Goal: Download file/media

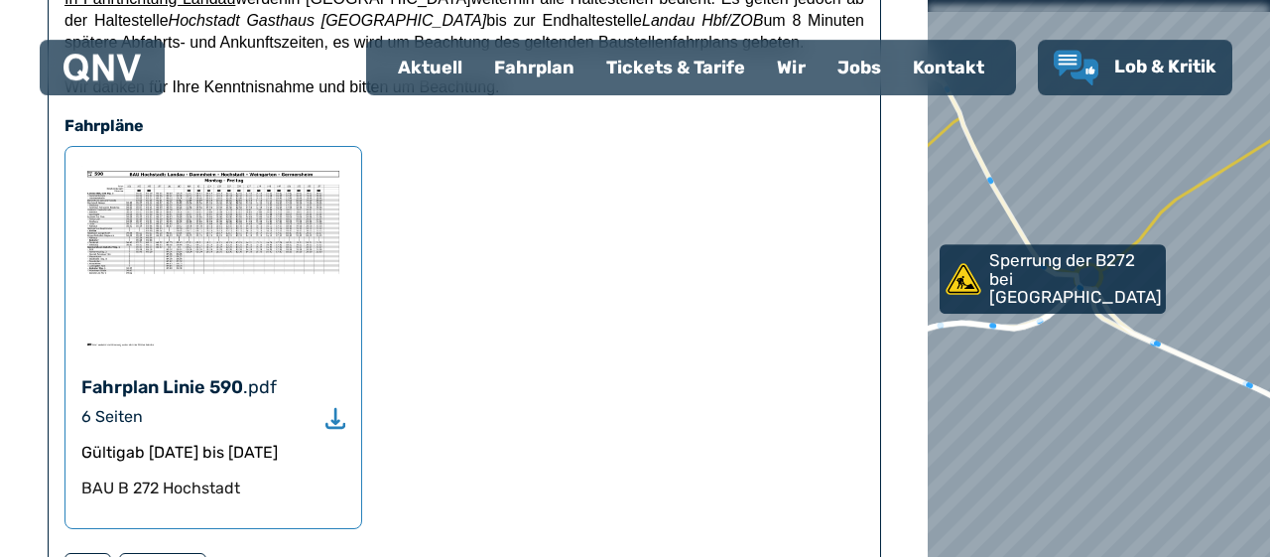
scroll to position [550, 0]
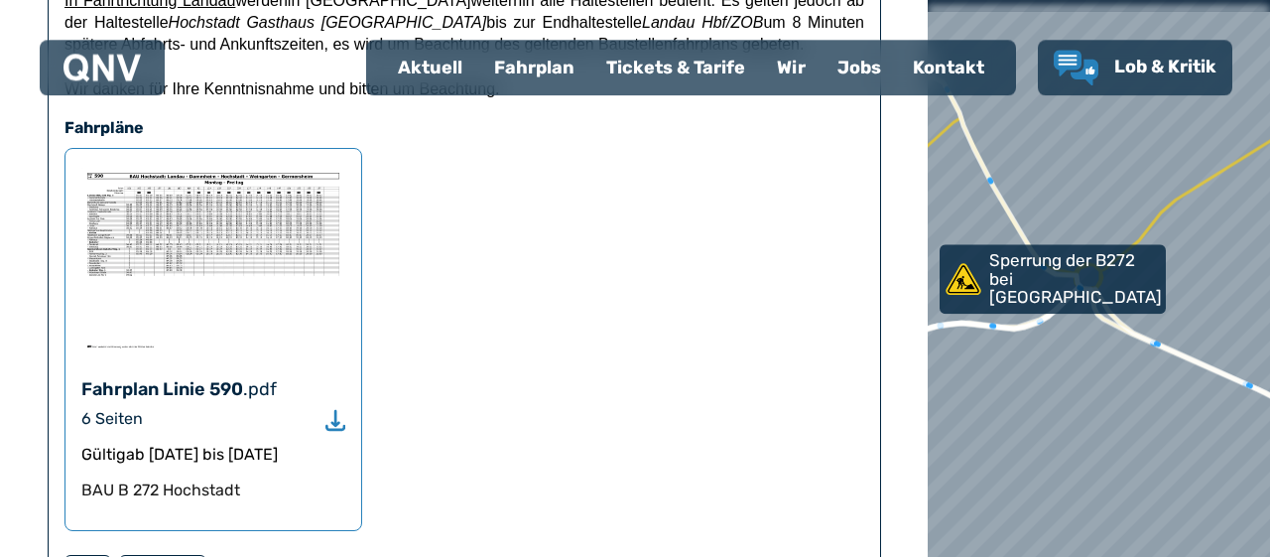
click at [190, 205] on img at bounding box center [213, 259] width 264 height 189
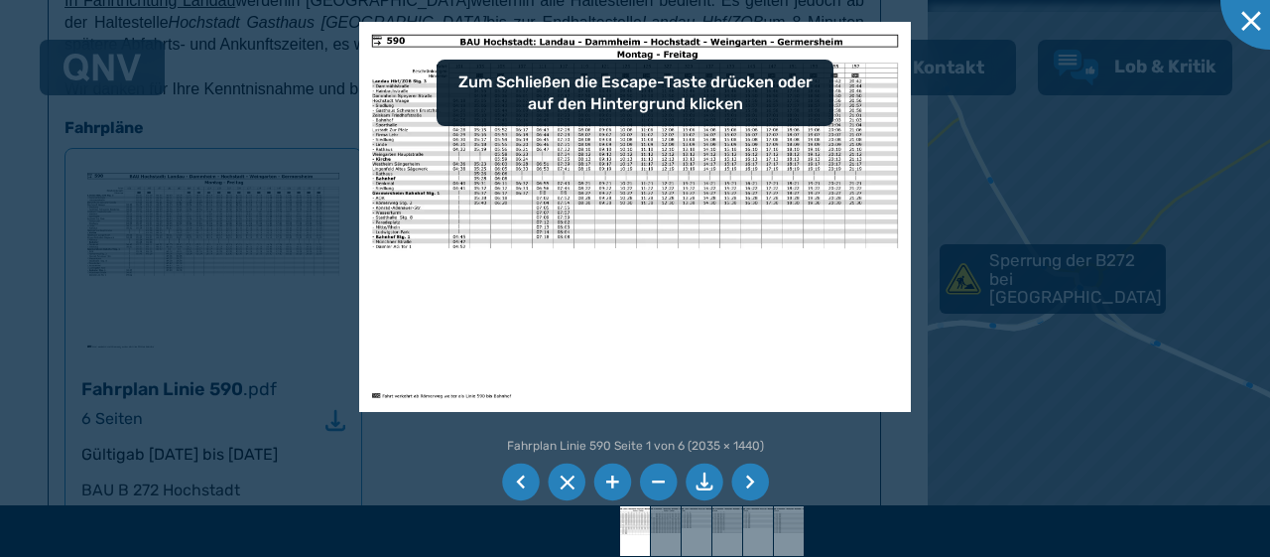
click at [612, 475] on li at bounding box center [613, 483] width 38 height 38
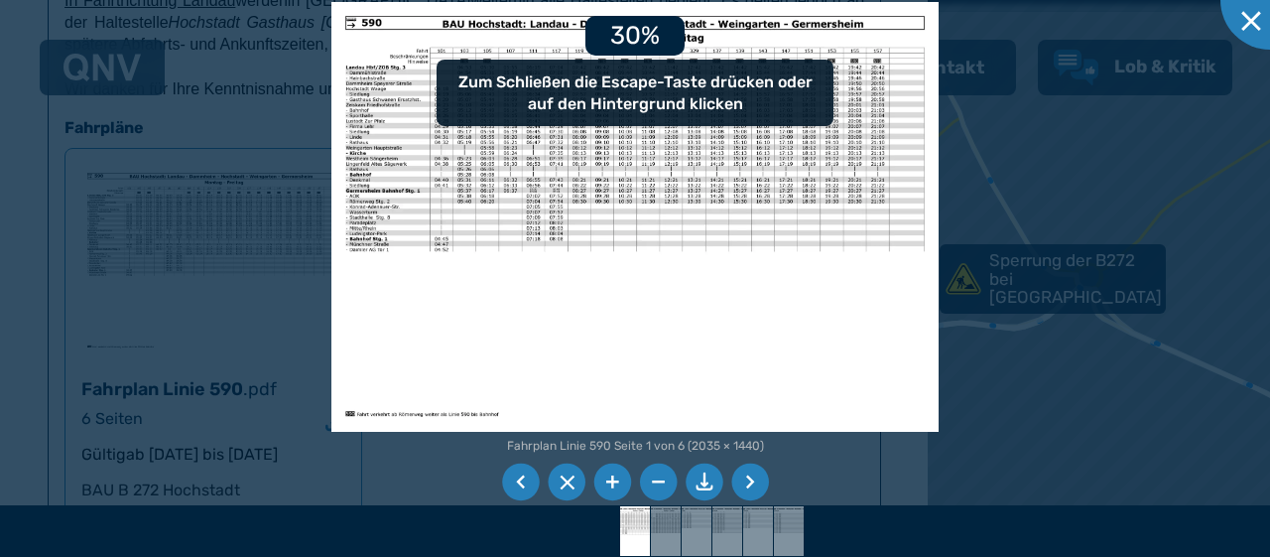
click at [612, 475] on li at bounding box center [613, 483] width 38 height 38
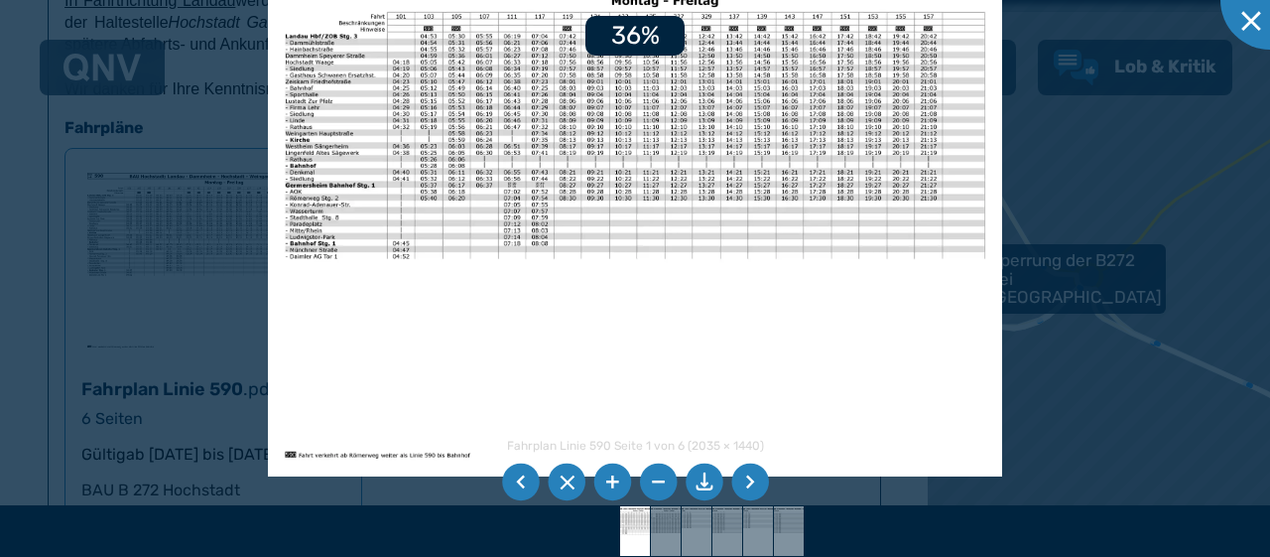
click at [612, 475] on li at bounding box center [613, 483] width 38 height 38
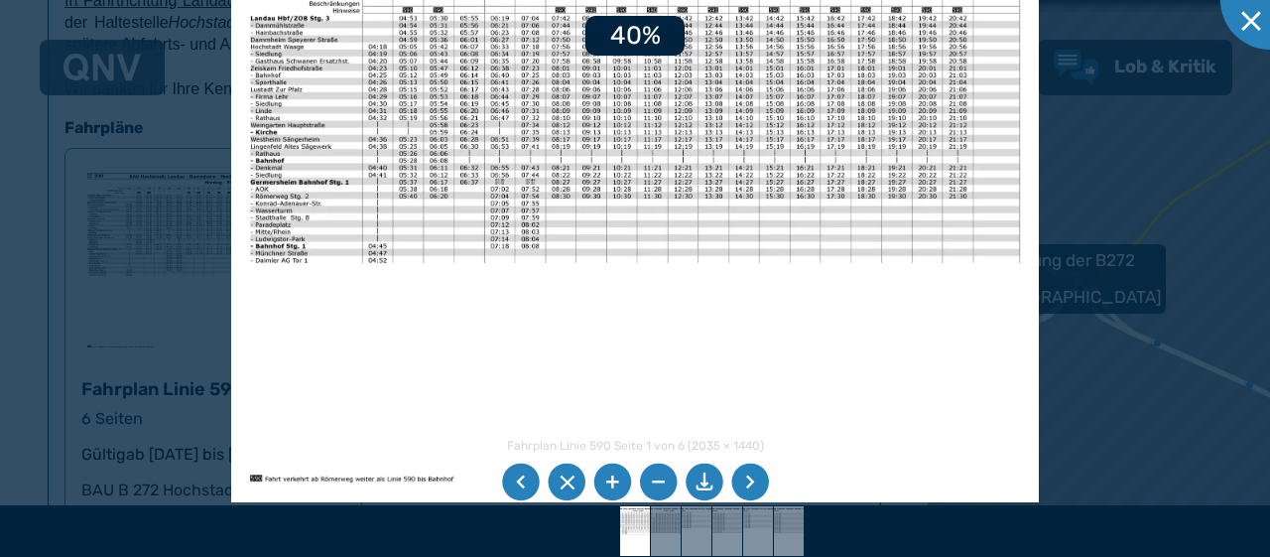
click at [612, 475] on li at bounding box center [613, 483] width 38 height 38
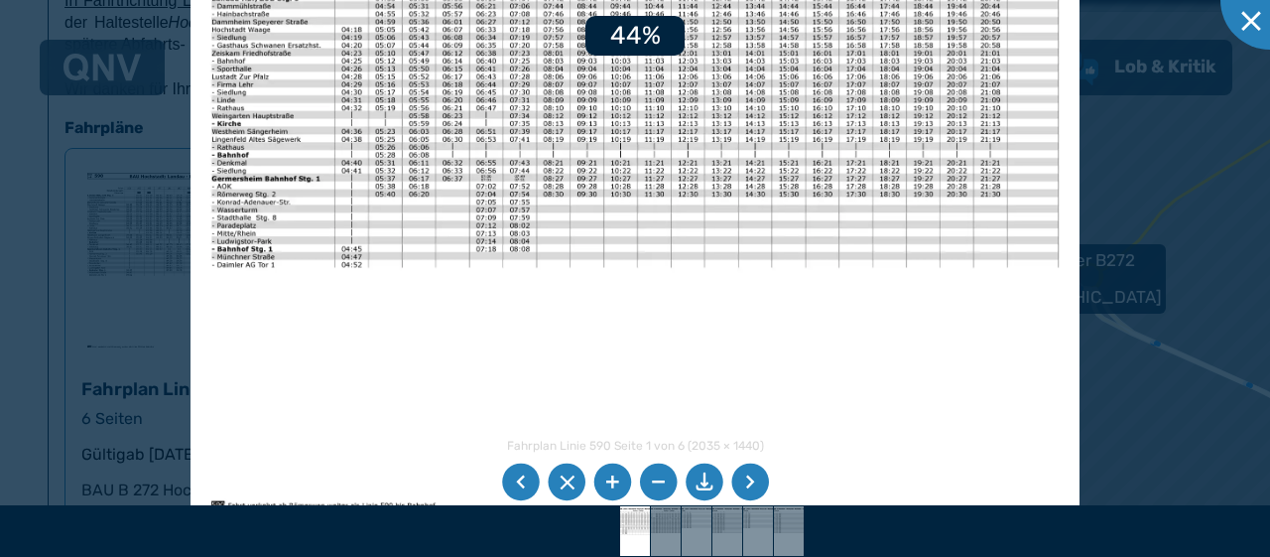
click at [612, 475] on li at bounding box center [613, 483] width 38 height 38
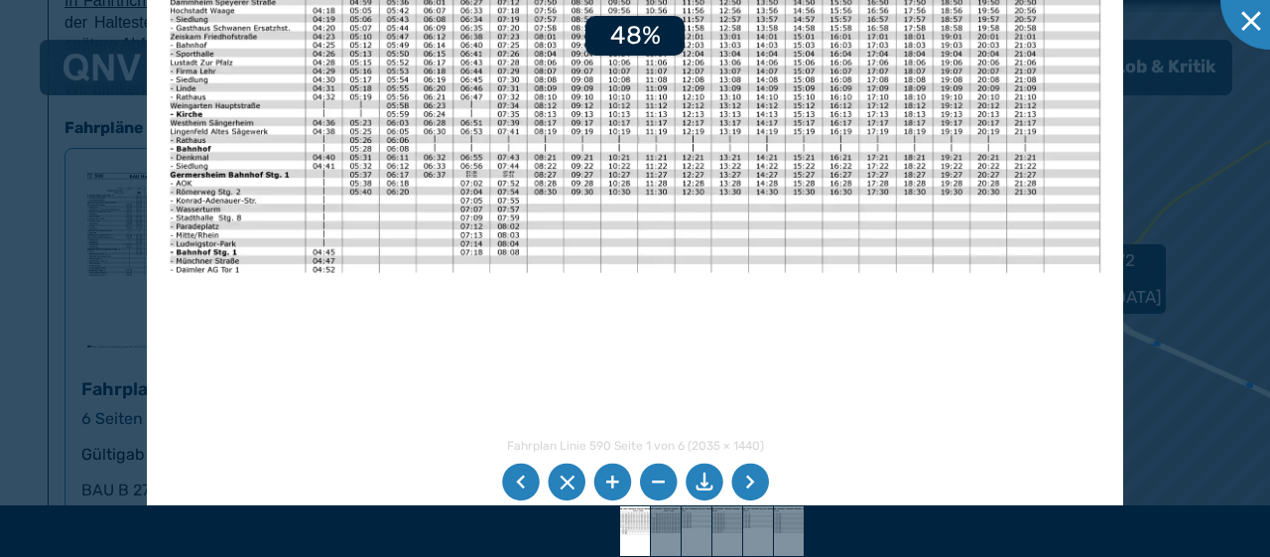
click at [612, 475] on li at bounding box center [613, 483] width 38 height 38
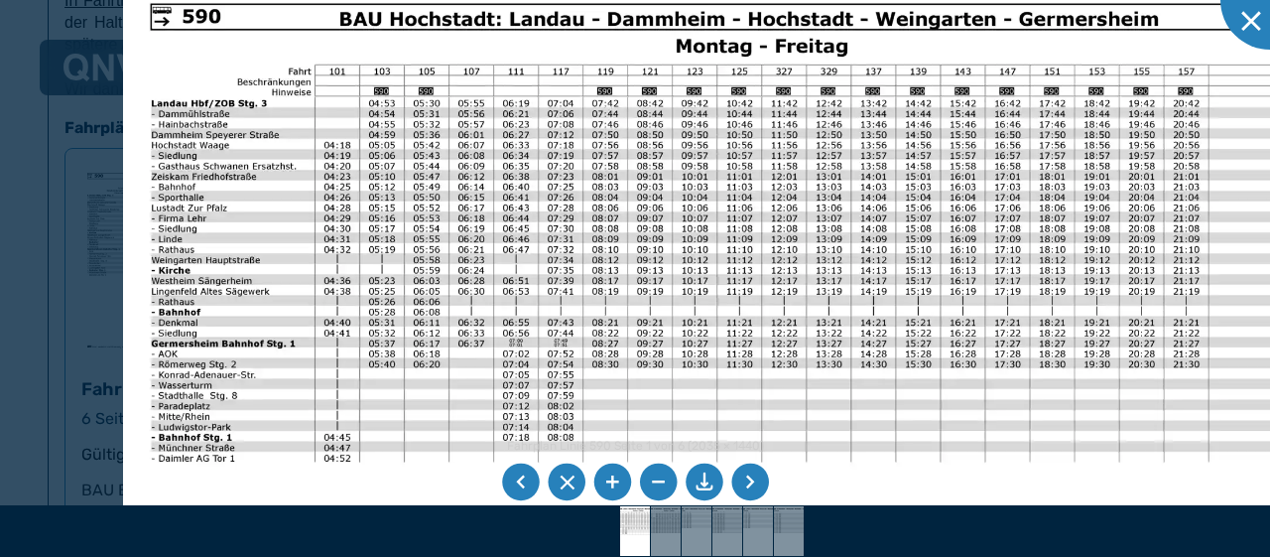
click at [410, 485] on img at bounding box center [714, 394] width 1182 height 837
click at [756, 471] on li at bounding box center [751, 483] width 38 height 38
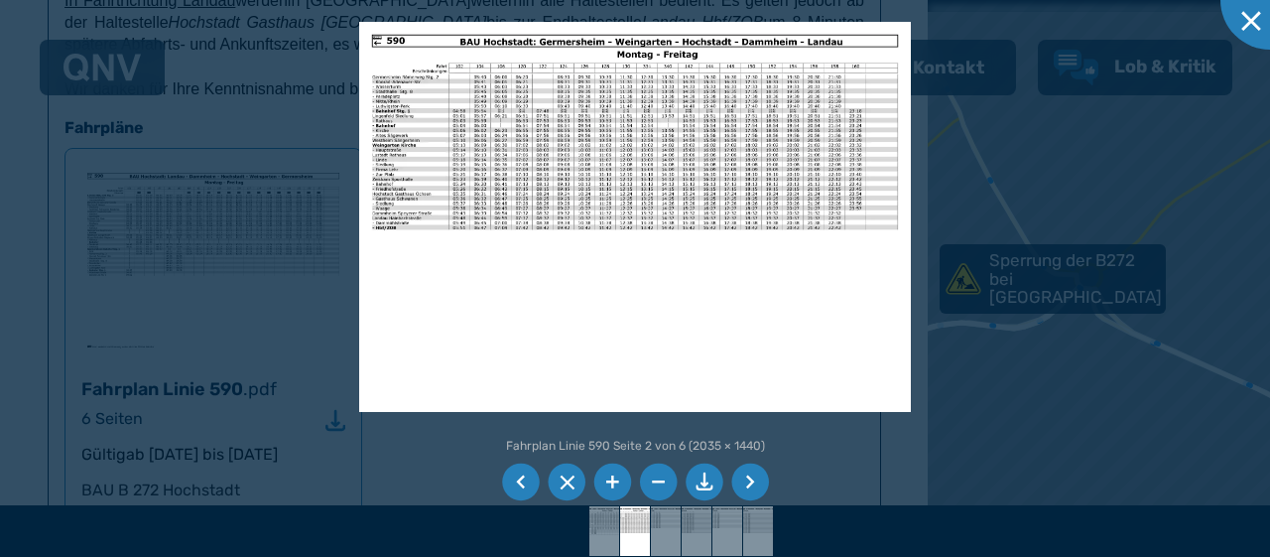
click at [614, 475] on li at bounding box center [613, 483] width 38 height 38
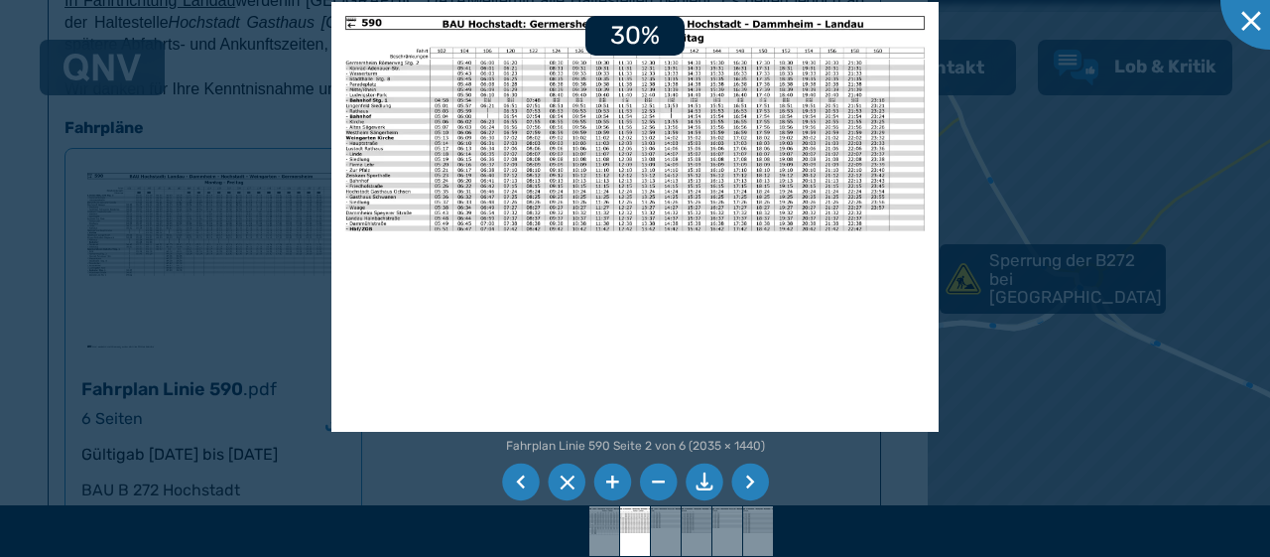
click at [614, 475] on li at bounding box center [613, 483] width 38 height 38
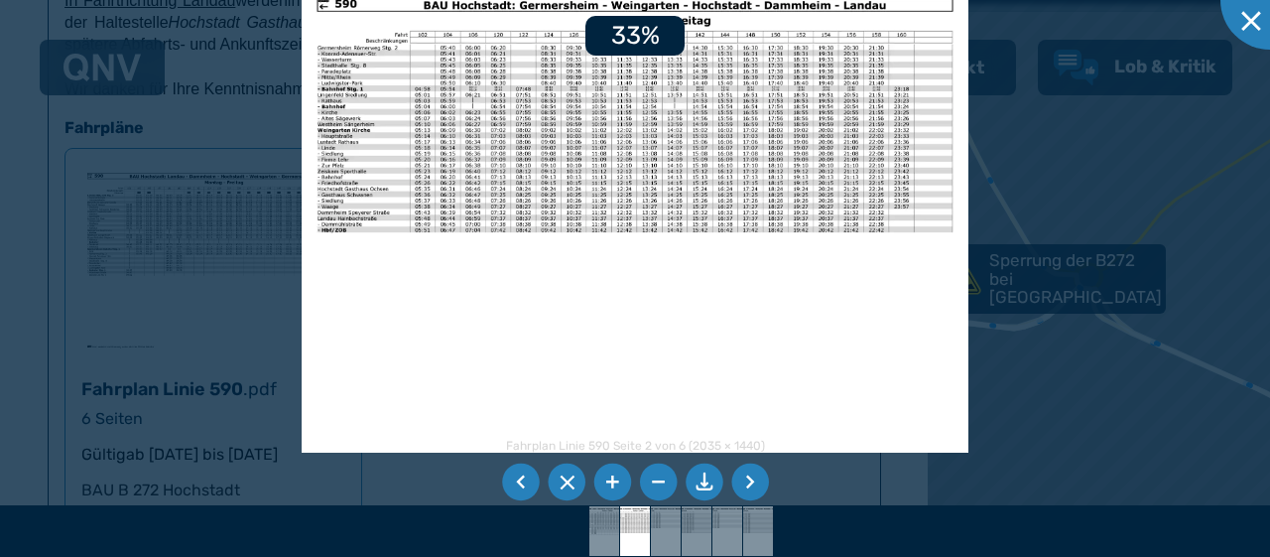
click at [614, 475] on li at bounding box center [613, 483] width 38 height 38
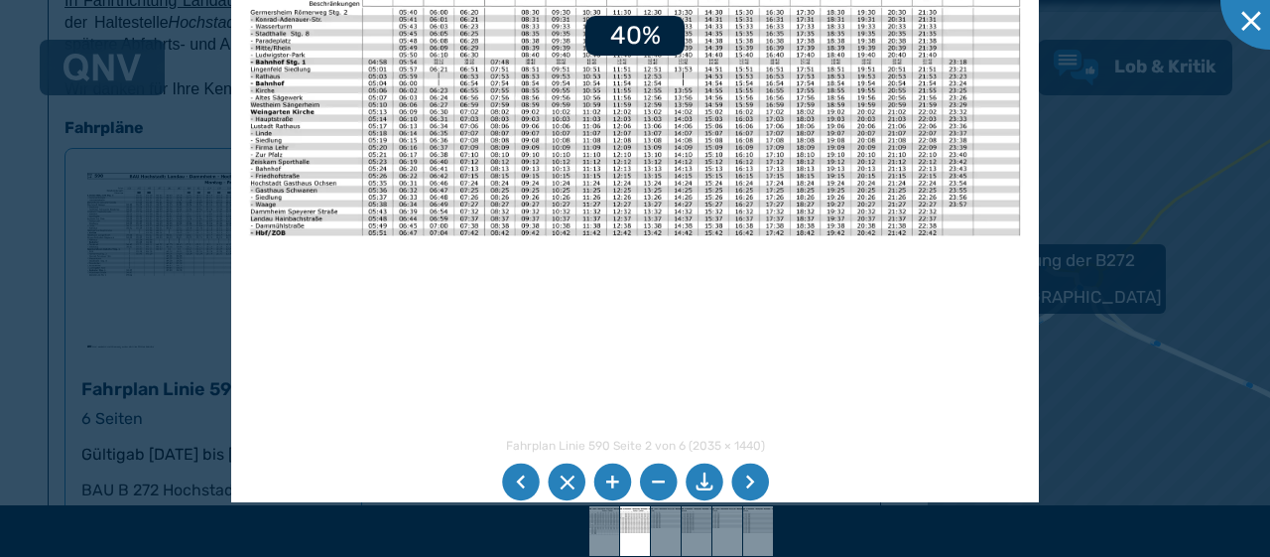
click at [614, 475] on li at bounding box center [613, 483] width 38 height 38
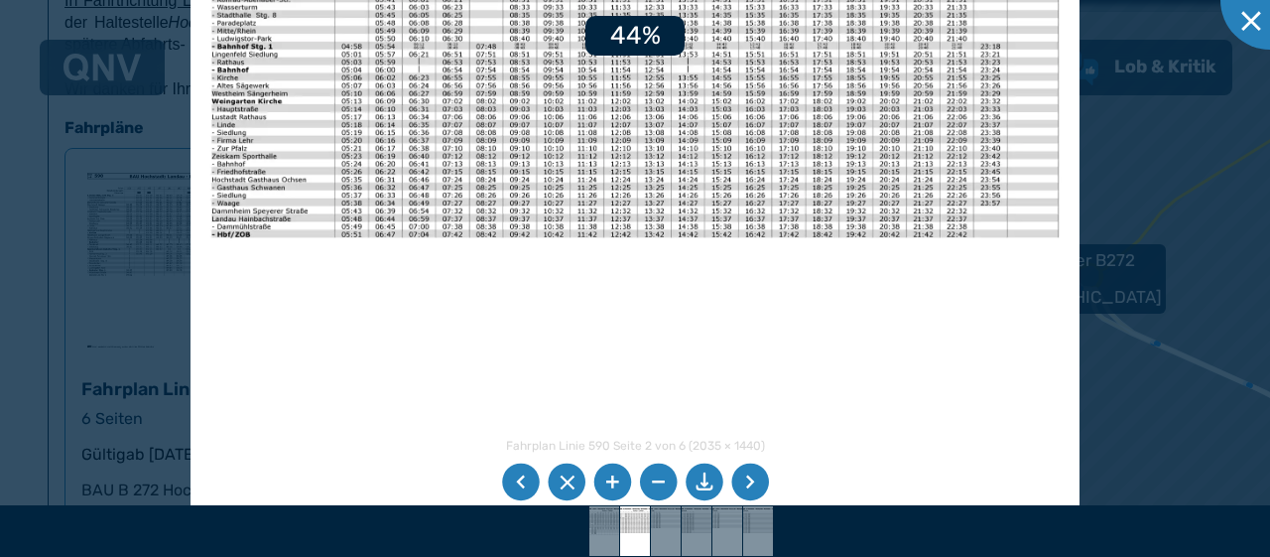
click at [614, 475] on li at bounding box center [613, 483] width 38 height 38
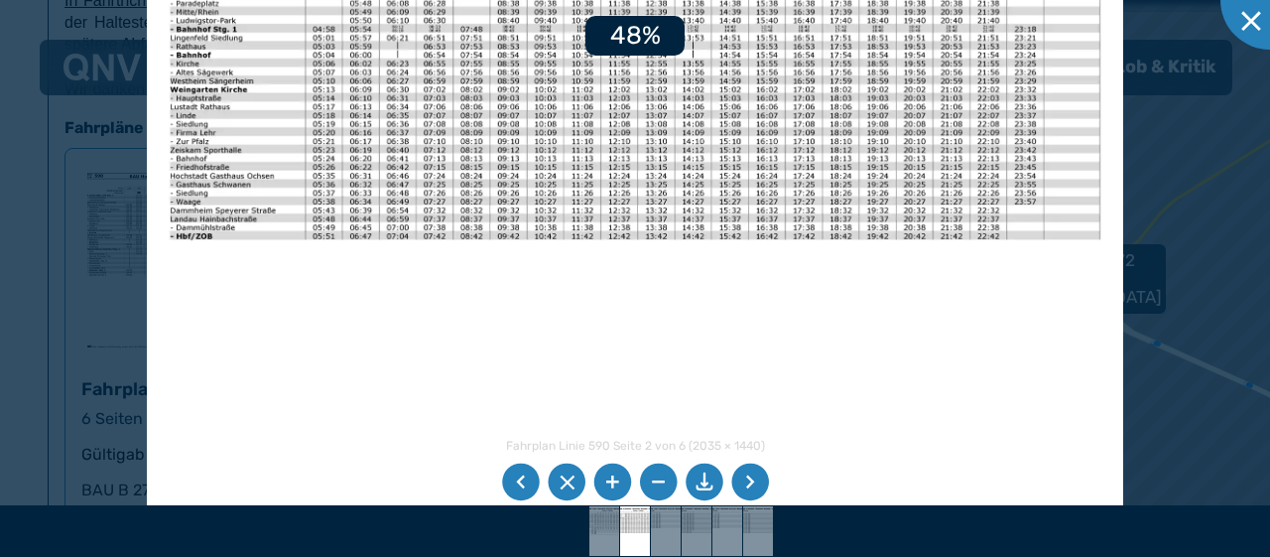
click at [614, 475] on li at bounding box center [613, 483] width 38 height 38
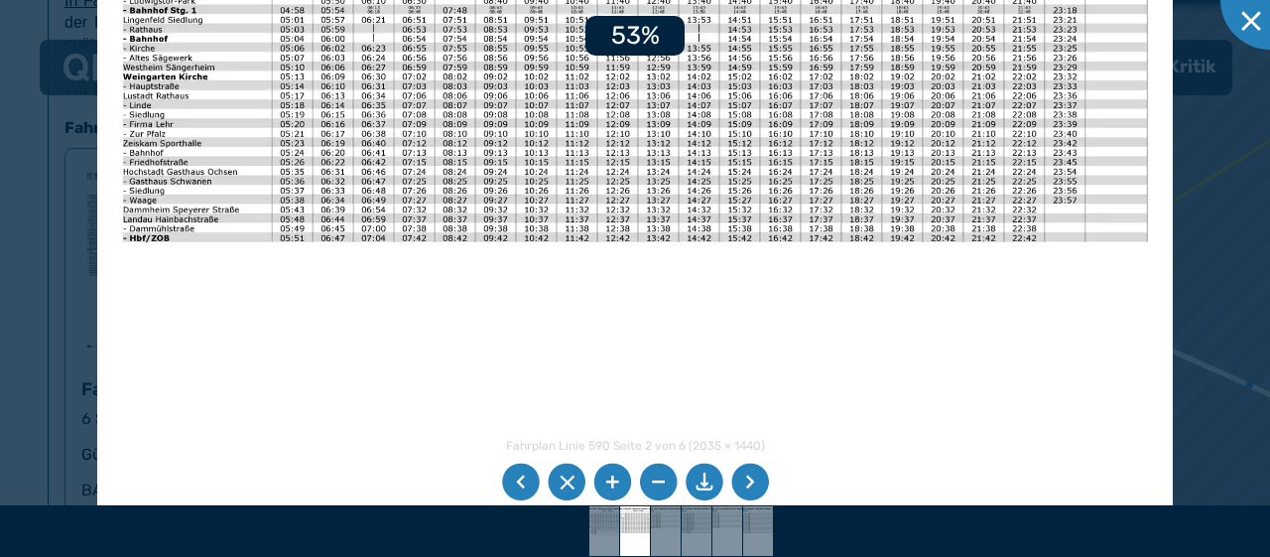
click at [614, 475] on li at bounding box center [613, 483] width 38 height 38
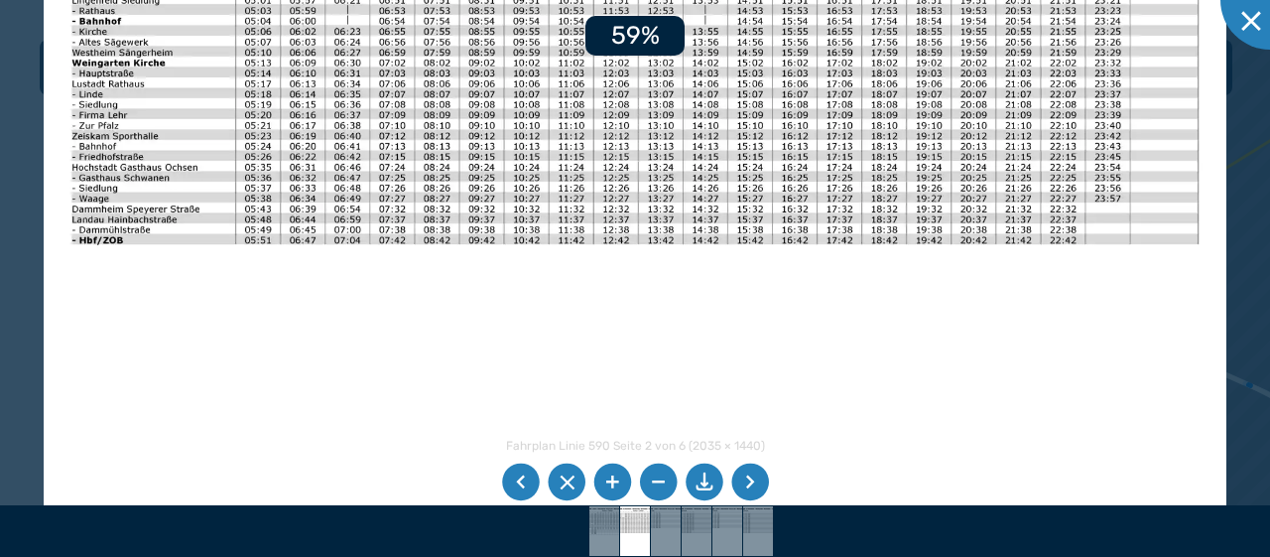
click at [614, 475] on li at bounding box center [613, 483] width 38 height 38
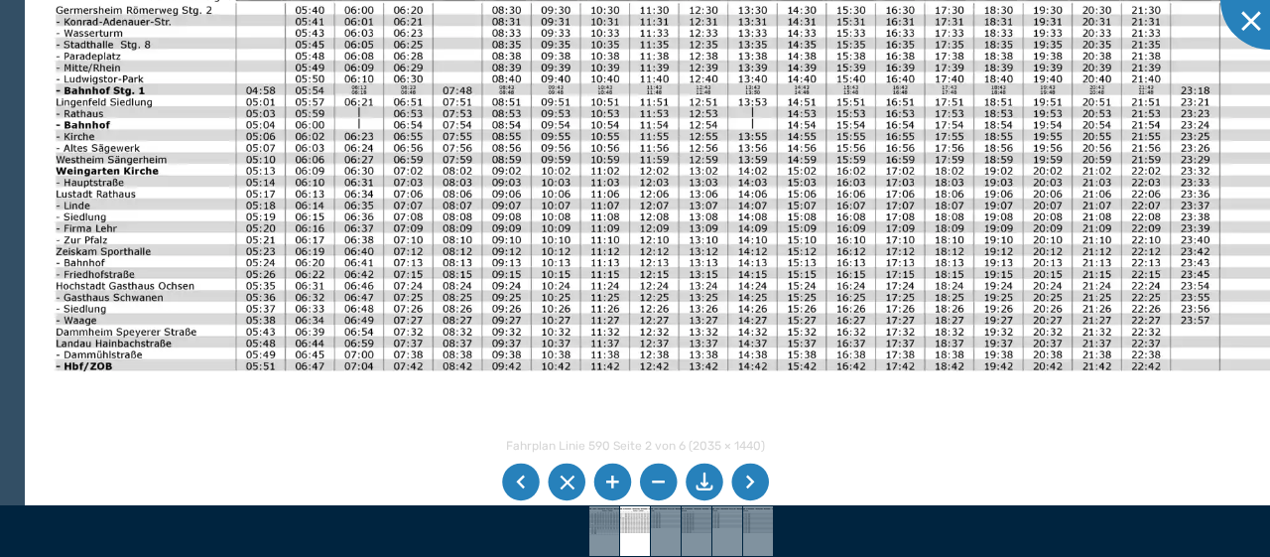
click at [638, 333] on img at bounding box center [675, 340] width 1301 height 920
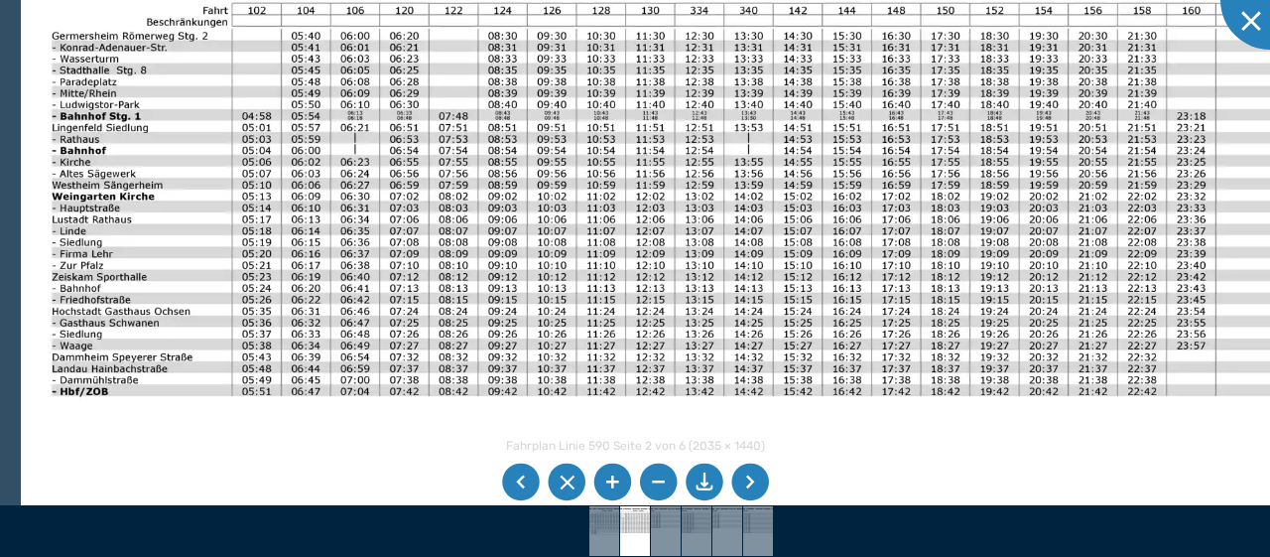
click at [681, 203] on img at bounding box center [671, 366] width 1301 height 920
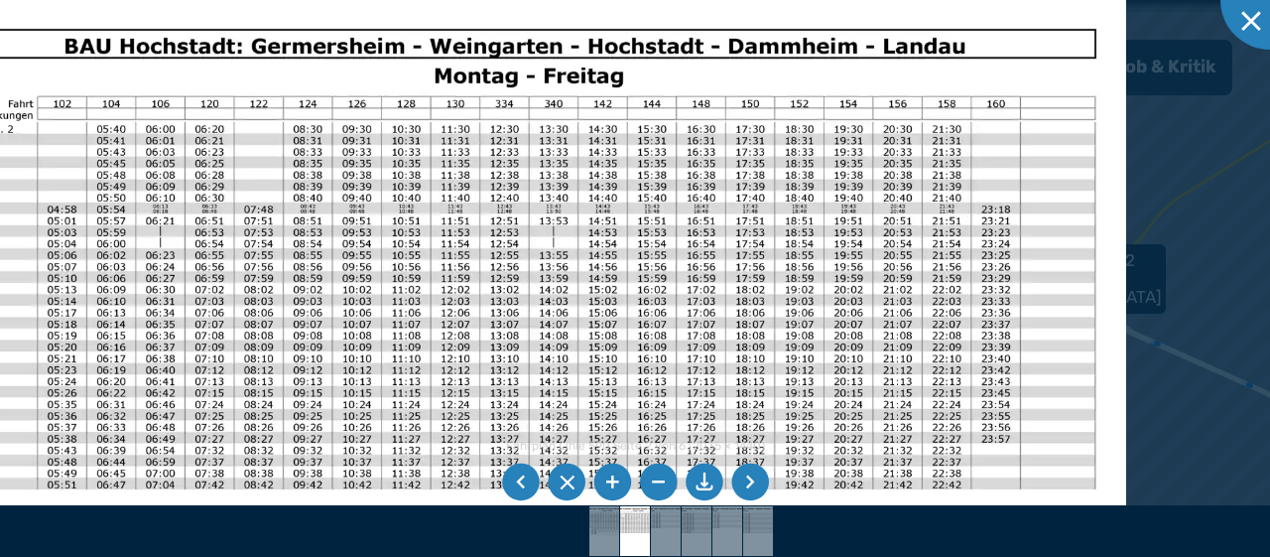
click at [781, 251] on img at bounding box center [476, 459] width 1301 height 920
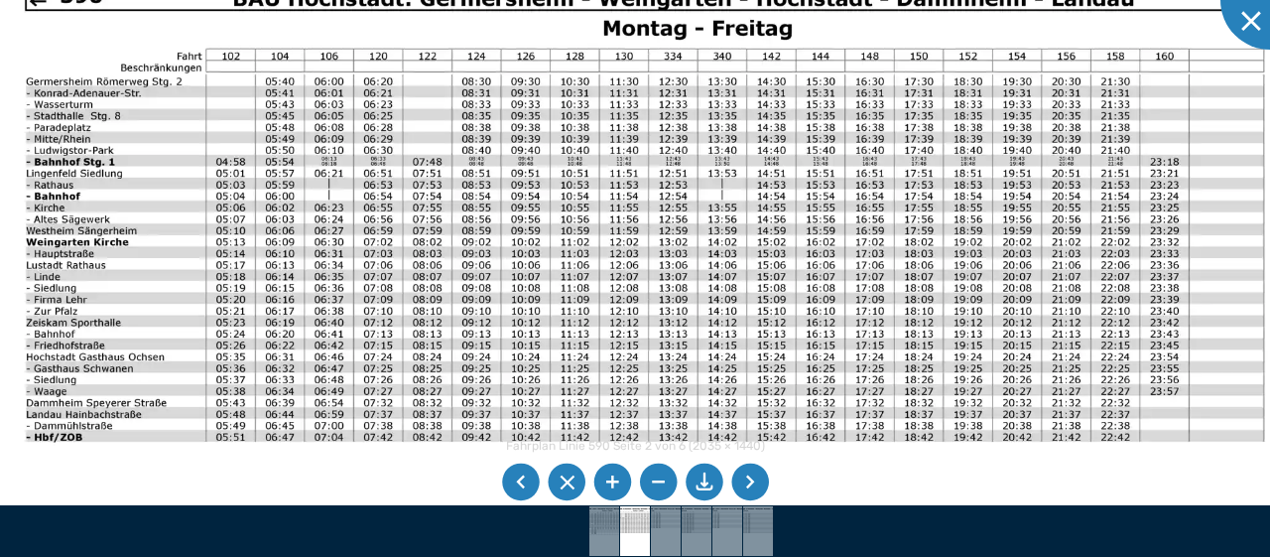
click at [599, 242] on img at bounding box center [645, 411] width 1301 height 920
